Goal: Task Accomplishment & Management: Use online tool/utility

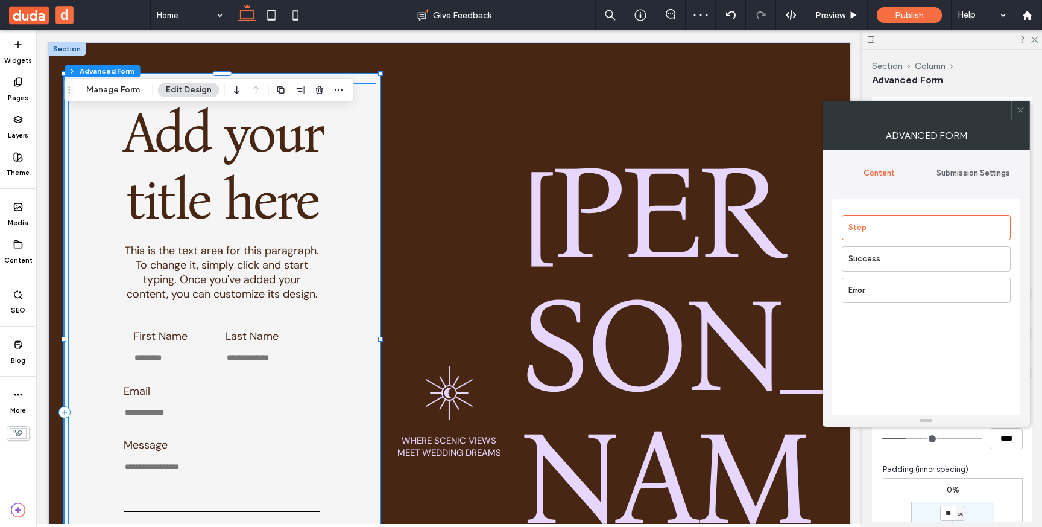
click at [196, 362] on input "First Name" at bounding box center [175, 358] width 85 height 10
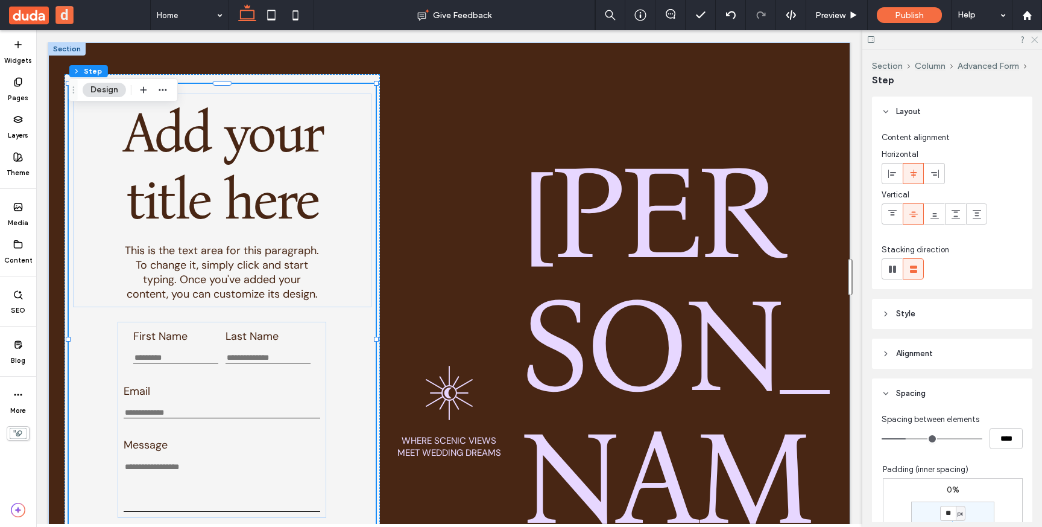
click at [1034, 35] on icon at bounding box center [1034, 39] width 8 height 8
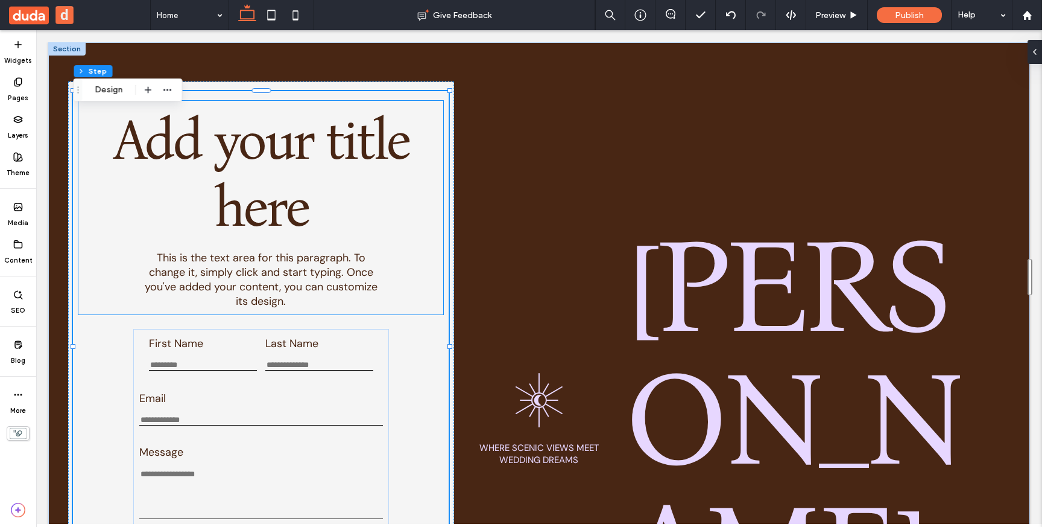
click at [288, 265] on span "This is the text area for this paragraph. To change it, simply click and start …" at bounding box center [261, 279] width 233 height 58
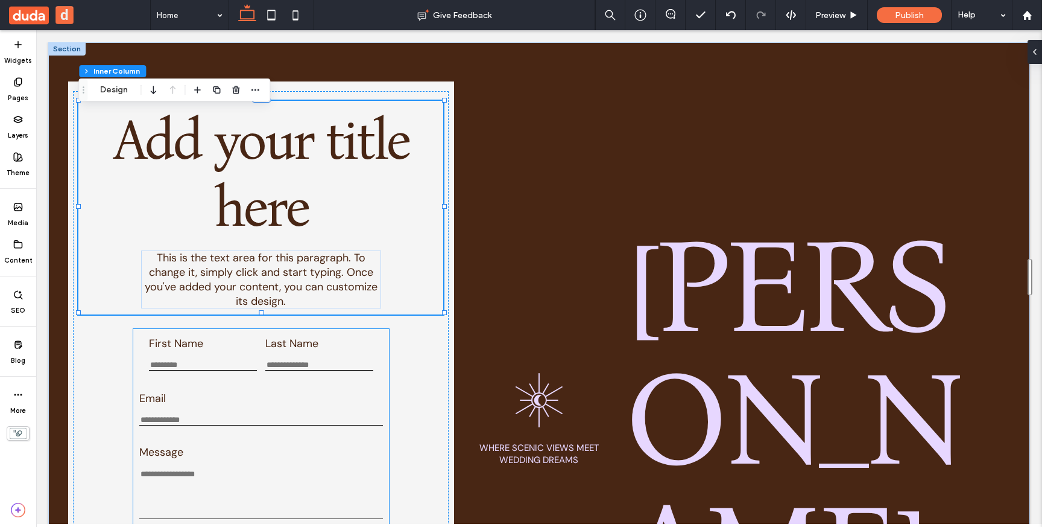
click at [258, 340] on div "First Name This is required Last Name This is required" at bounding box center [261, 353] width 244 height 37
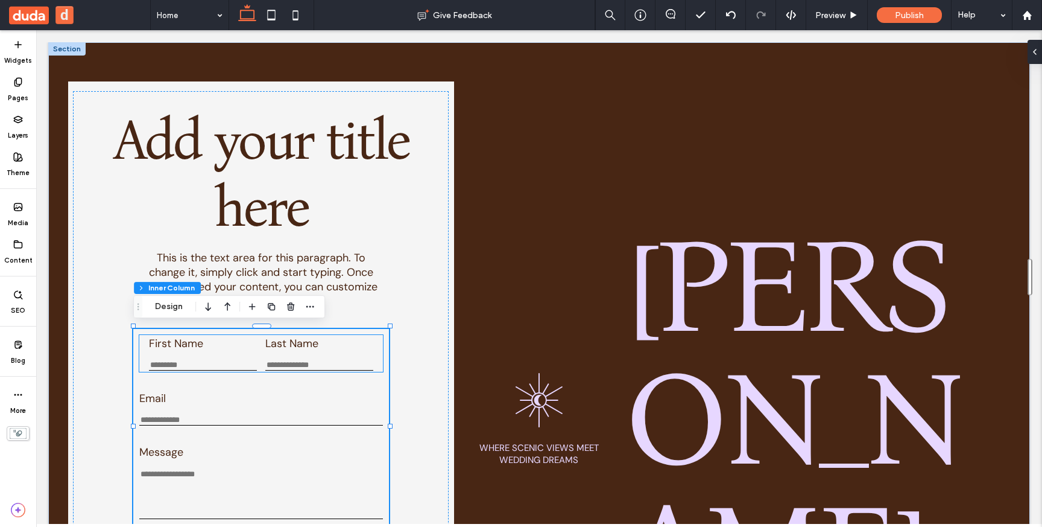
click at [303, 350] on div "Last Name This is required" at bounding box center [318, 353] width 107 height 34
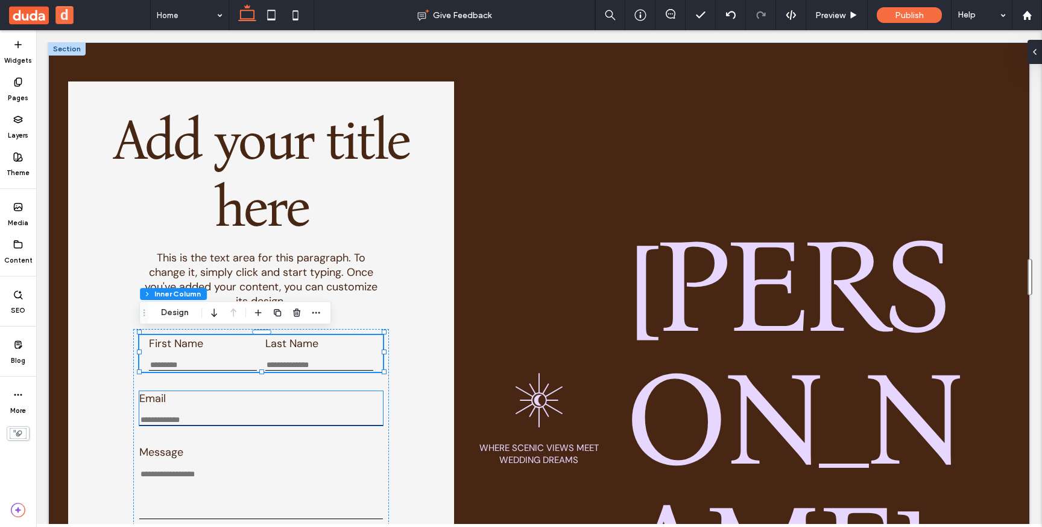
click at [293, 409] on div "Email Enter an email Use an address with (@) and (.)" at bounding box center [261, 408] width 244 height 34
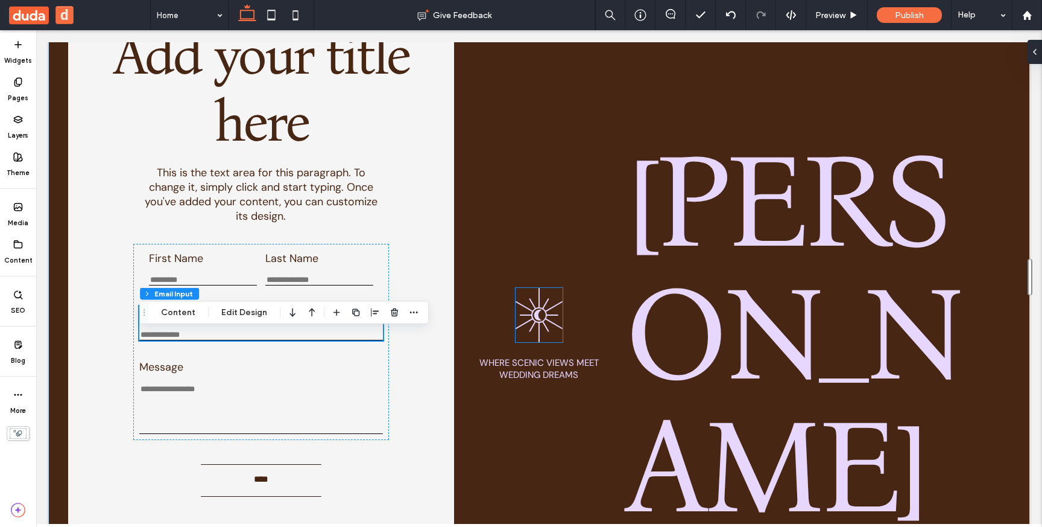
scroll to position [92, 0]
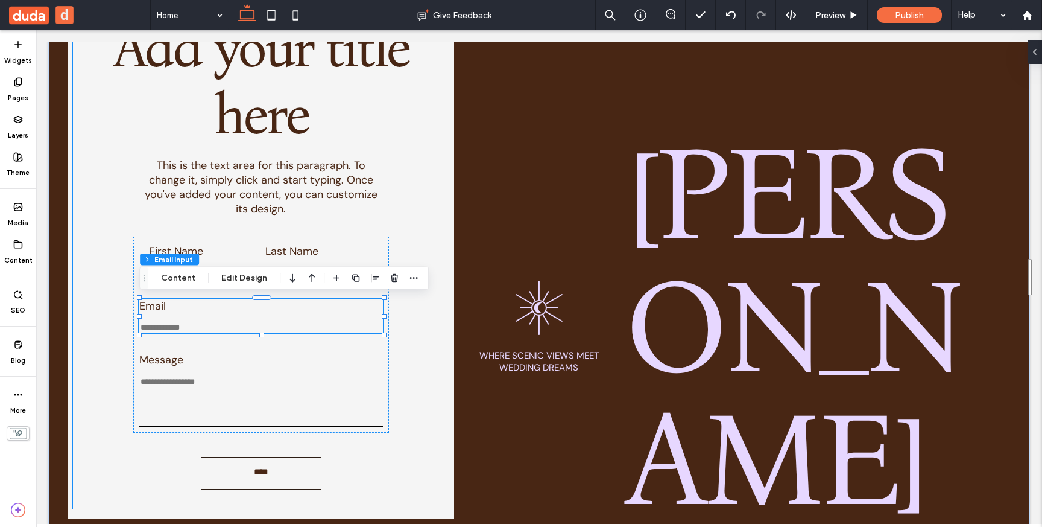
click at [434, 247] on div "Add your title here This is the text area for this paragraph. To change it, sim…" at bounding box center [261, 254] width 376 height 510
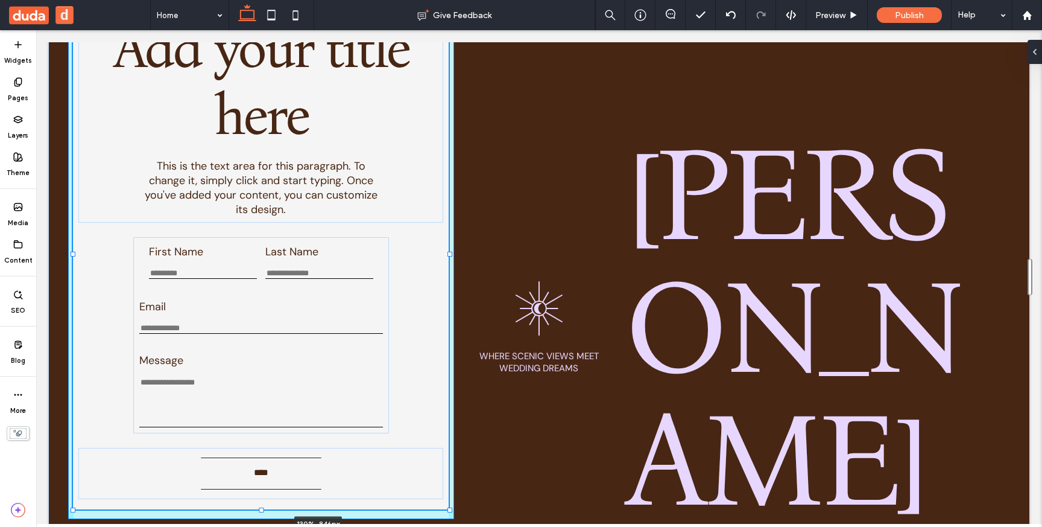
scroll to position [242, 0]
drag, startPoint x: 448, startPoint y: 255, endPoint x: 514, endPoint y: 253, distance: 65.8
click at [514, 253] on div "Add your title here This is the text area for this paragraph. To change it, sim…" at bounding box center [539, 308] width 982 height 716
type input "****"
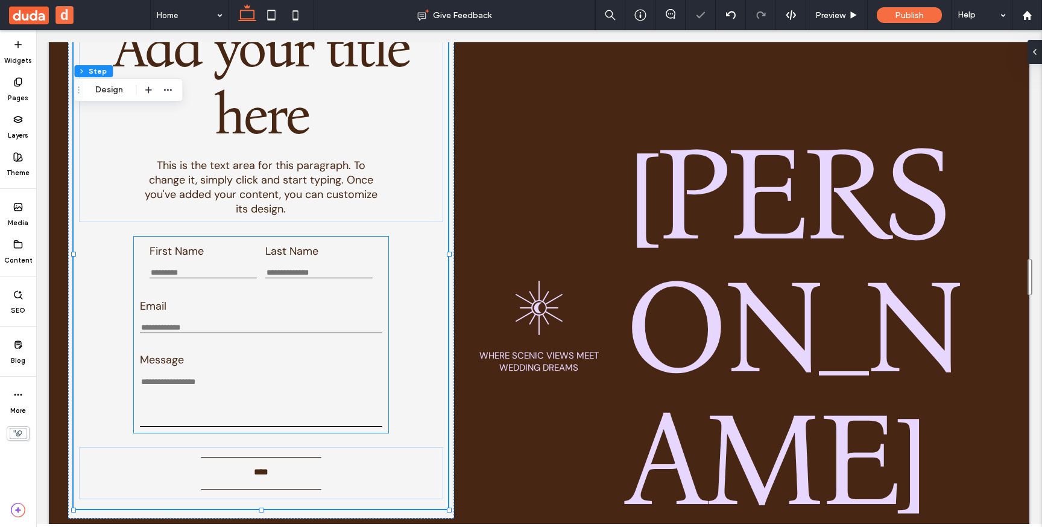
click at [311, 268] on input "Last Name" at bounding box center [318, 273] width 107 height 10
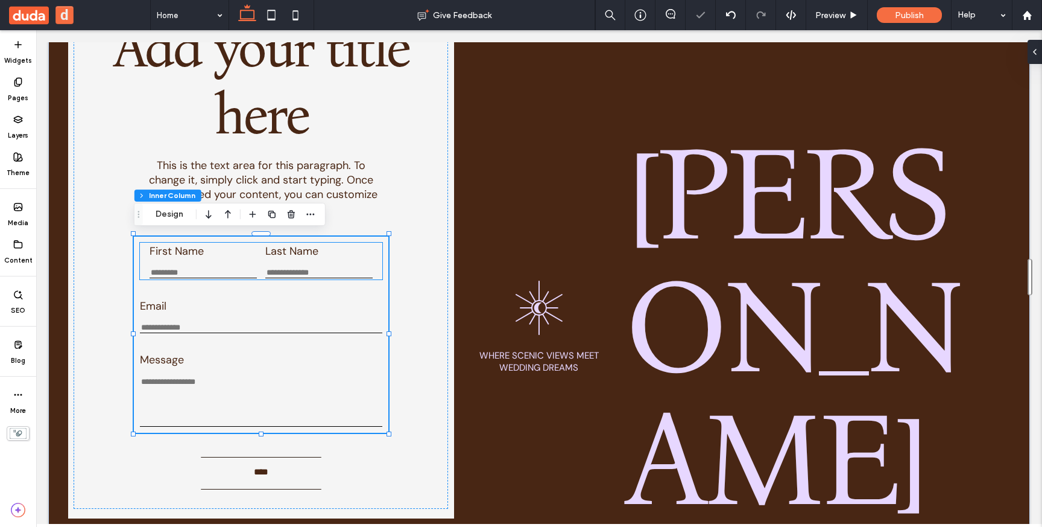
click at [321, 261] on div "Last Name This is required" at bounding box center [318, 261] width 107 height 34
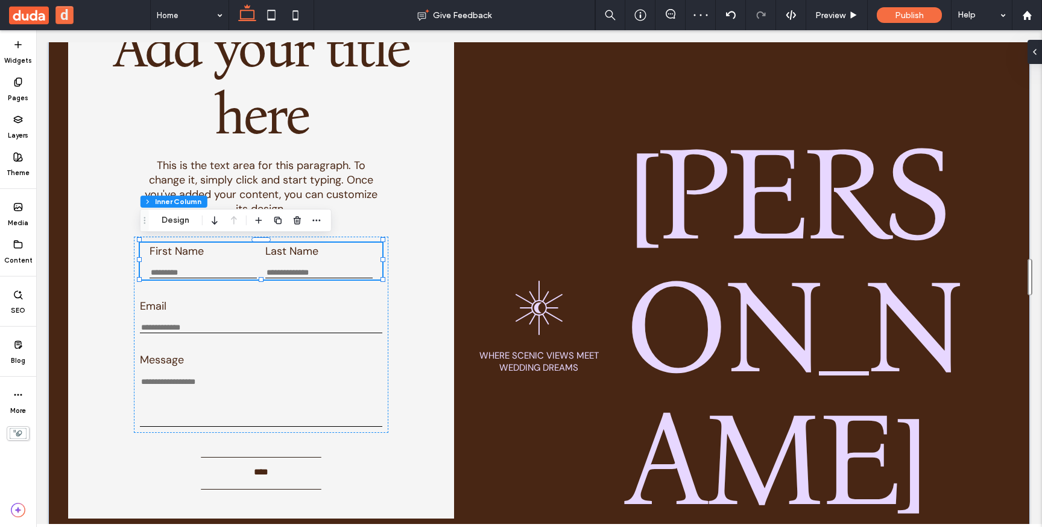
click at [321, 261] on div "Last Name This is required" at bounding box center [318, 261] width 107 height 34
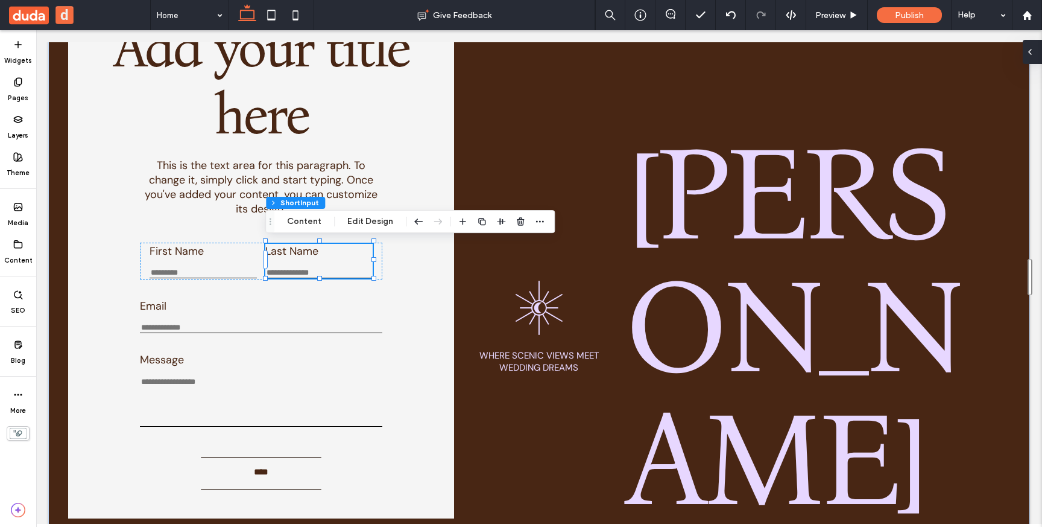
click at [1039, 51] on div at bounding box center [1032, 52] width 19 height 24
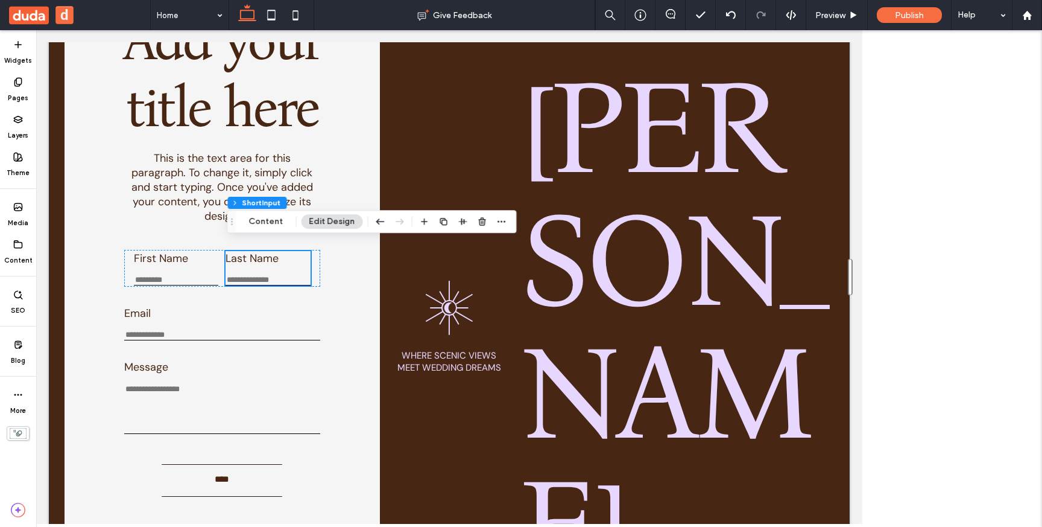
scroll to position [85, 0]
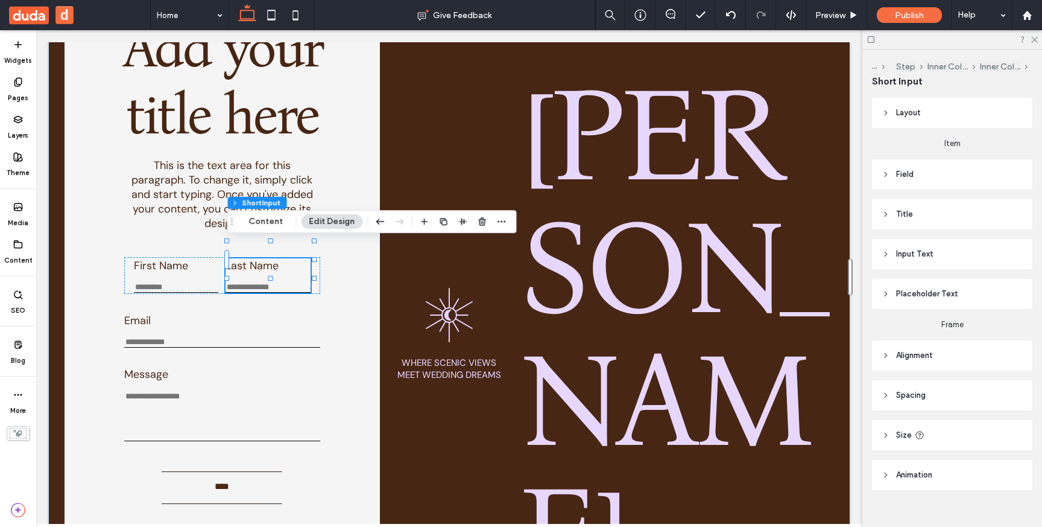
click at [892, 440] on header "Size" at bounding box center [952, 435] width 160 height 30
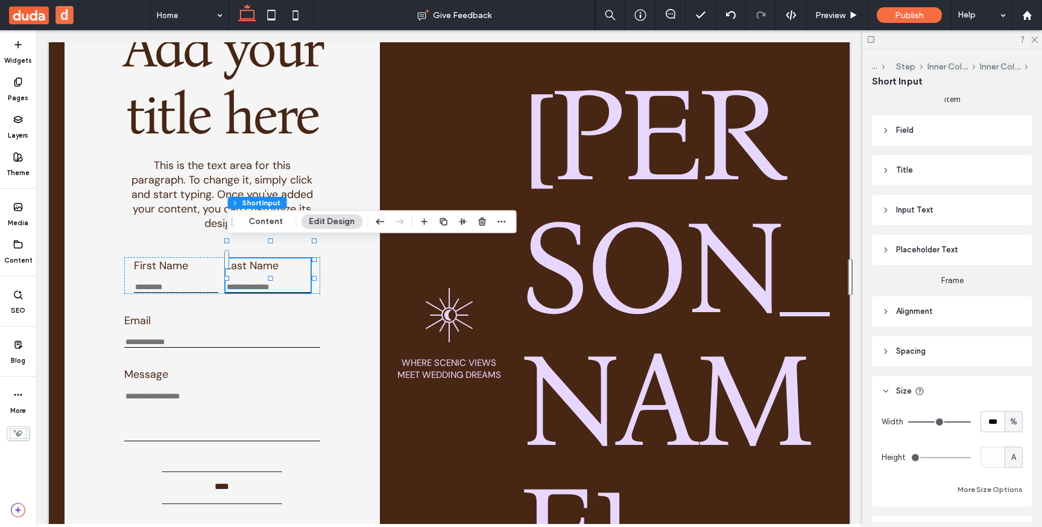
scroll to position [55, 0]
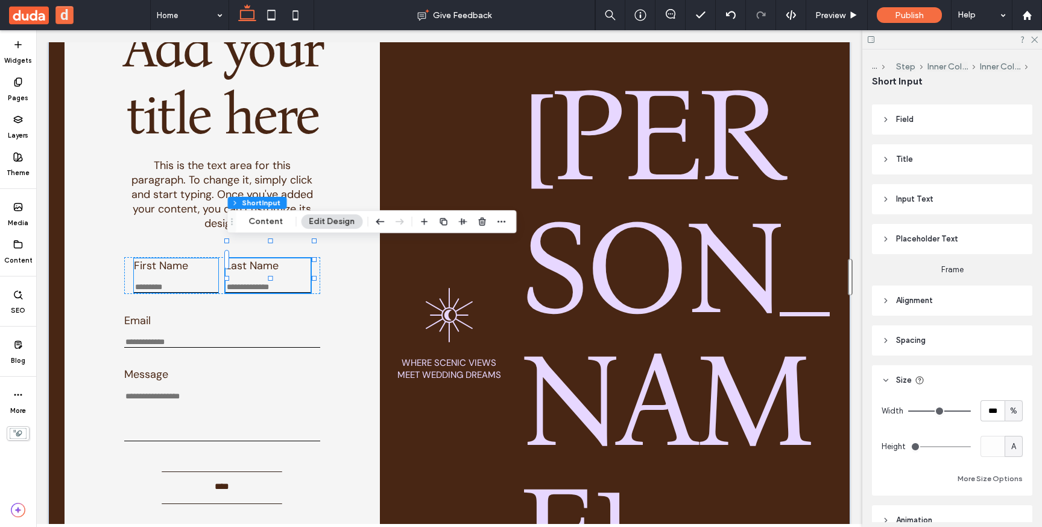
click at [210, 258] on label "First Name" at bounding box center [176, 265] width 85 height 14
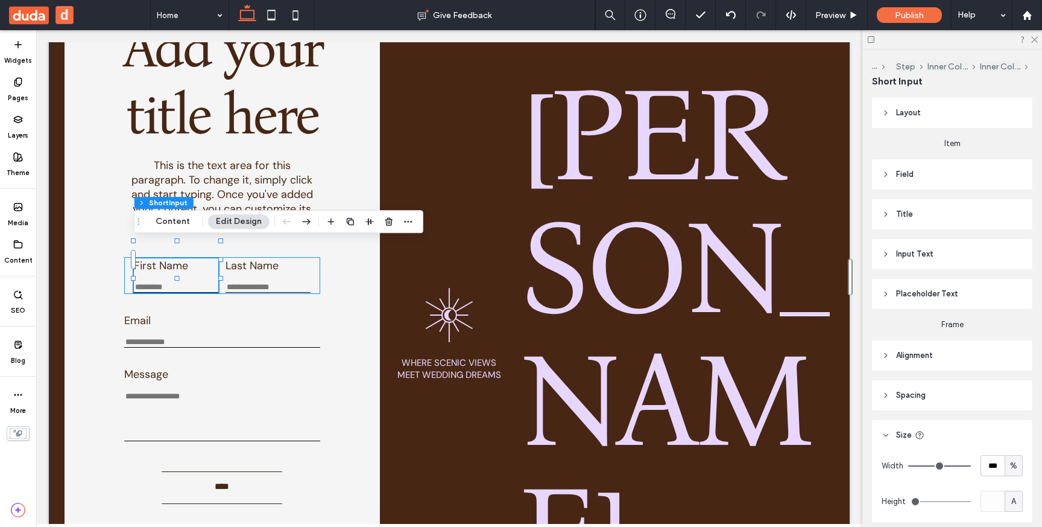
click at [127, 258] on div "First Name This is required Last Name This is required" at bounding box center [222, 275] width 196 height 37
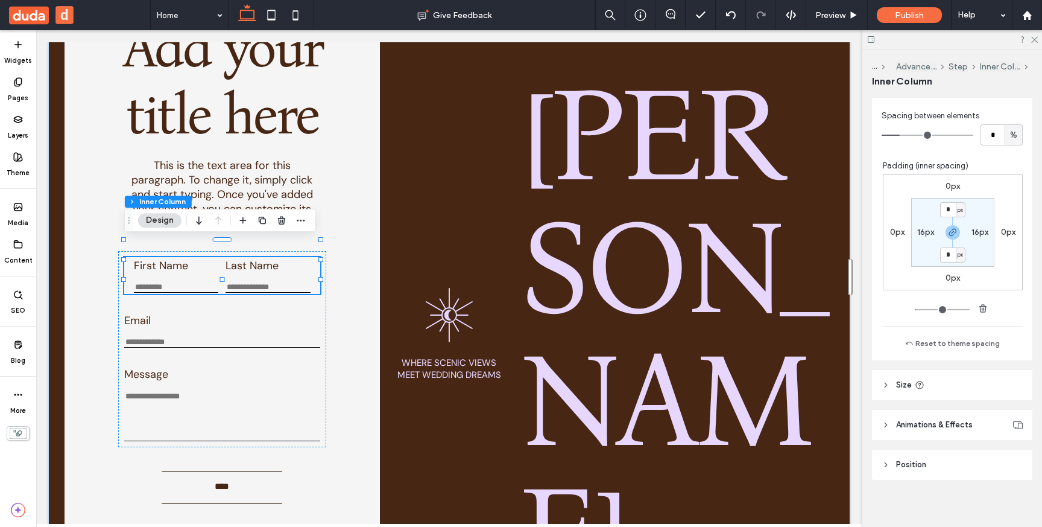
scroll to position [361, 0]
click at [902, 380] on span "Size" at bounding box center [904, 379] width 16 height 12
